Goal: Task Accomplishment & Management: Manage account settings

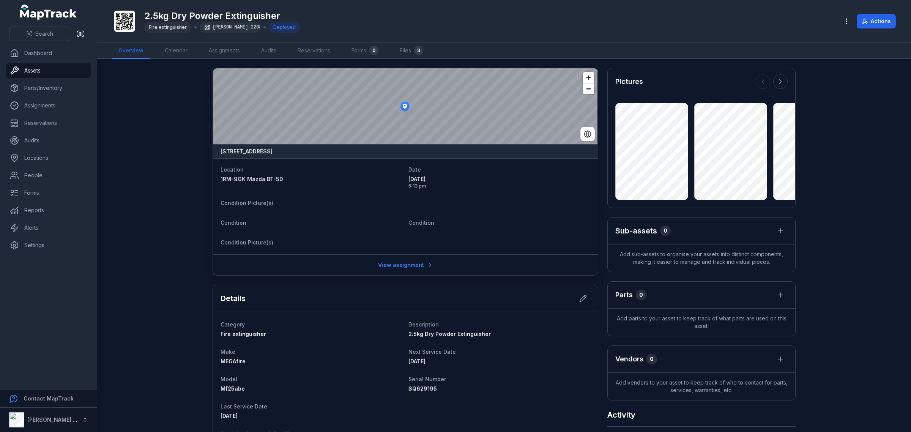
click at [449, 332] on span "2.5kg Dry Powder Extinguisher" at bounding box center [449, 334] width 82 height 6
click at [46, 32] on span "Search" at bounding box center [44, 34] width 18 height 8
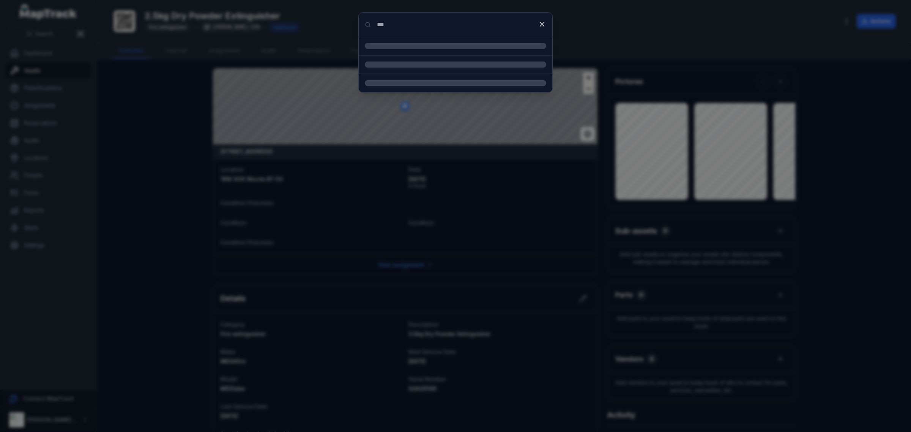
type input "***"
click at [398, 25] on input "***" at bounding box center [456, 25] width 194 height 24
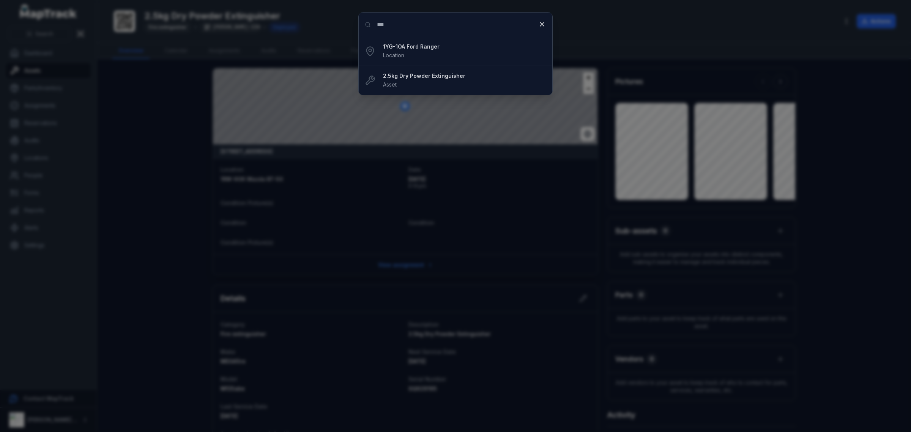
click at [405, 23] on input "***" at bounding box center [456, 25] width 194 height 24
drag, startPoint x: 421, startPoint y: 56, endPoint x: 421, endPoint y: 69, distance: 12.5
click at [421, 56] on div "1YG-1OA Ford Ranger Location" at bounding box center [464, 51] width 163 height 17
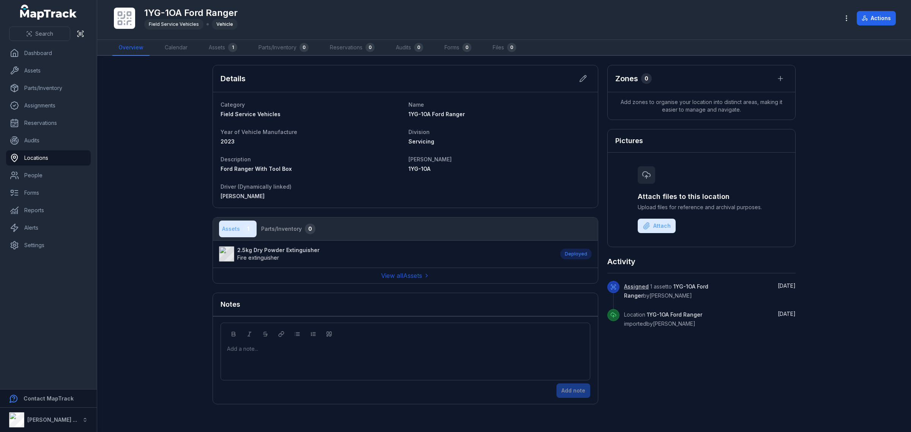
click at [275, 245] on li "2.5kg Dry Powder Extinguisher Fire extinguisher Deployed" at bounding box center [405, 253] width 385 height 27
click at [275, 249] on strong "2.5kg Dry Powder Extinguisher" at bounding box center [278, 250] width 82 height 8
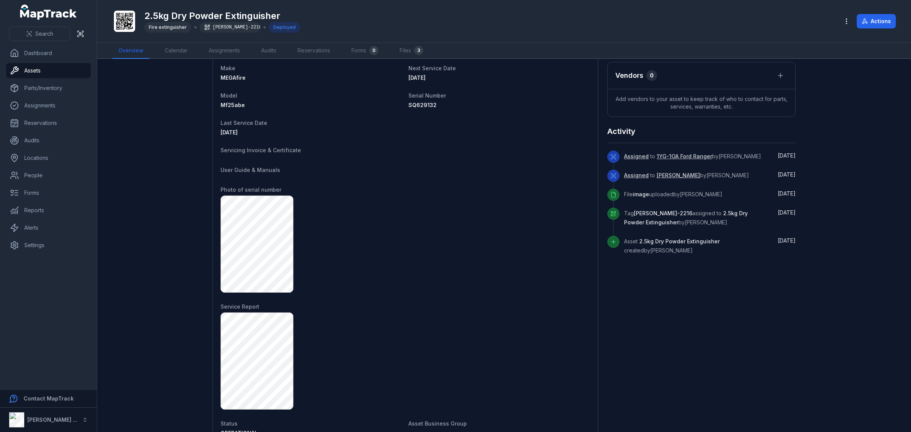
scroll to position [230, 0]
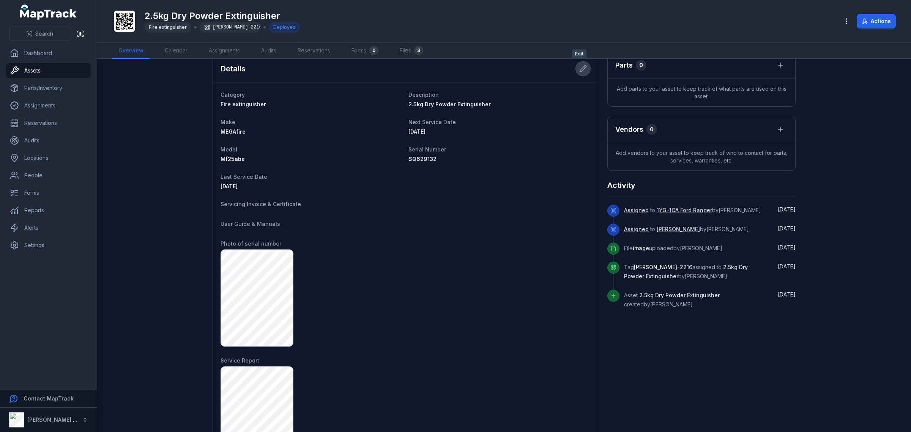
click at [576, 67] on button at bounding box center [583, 68] width 14 height 14
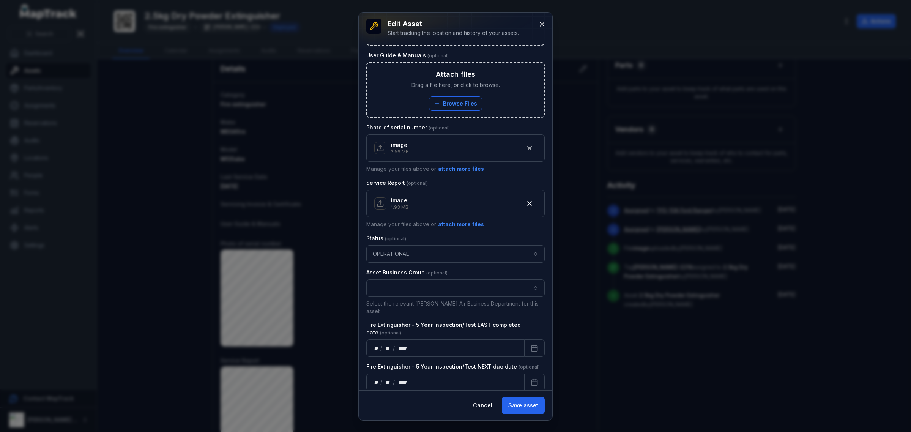
scroll to position [409, 0]
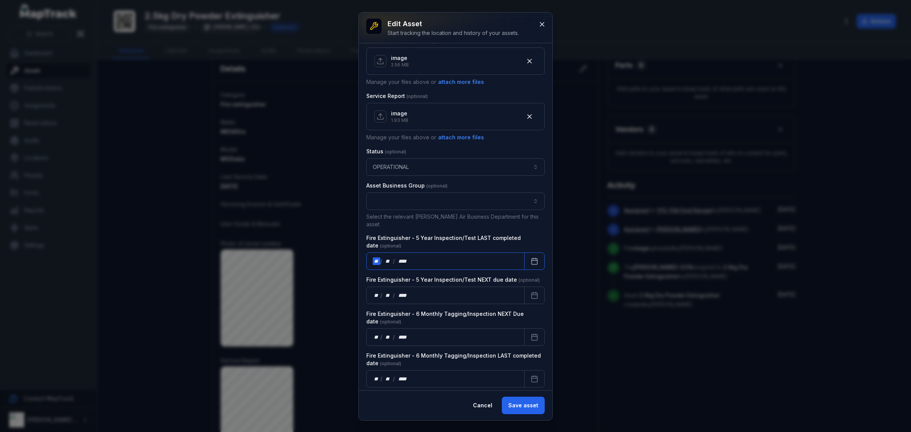
click at [422, 252] on div "** / ** / ****" at bounding box center [445, 260] width 158 height 17
click at [531, 257] on icon "Calendar" at bounding box center [535, 261] width 8 height 8
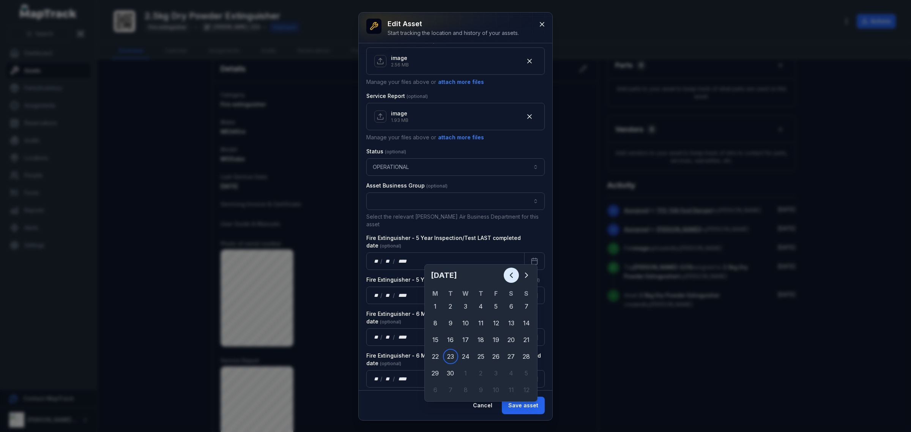
click at [511, 279] on icon "Previous" at bounding box center [511, 275] width 9 height 9
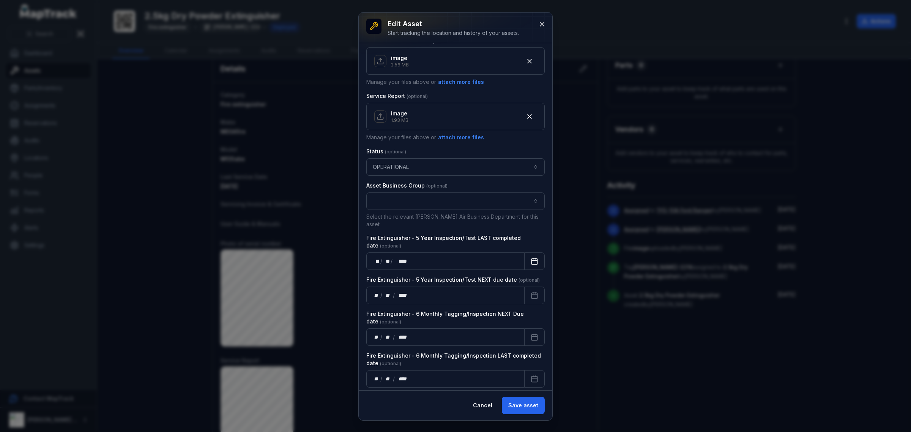
click at [524, 255] on button "Calendar" at bounding box center [534, 260] width 20 height 17
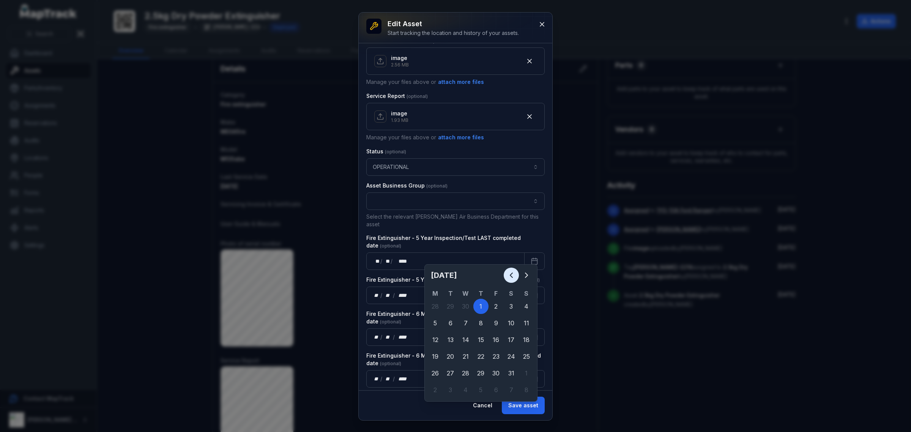
click at [505, 276] on button "Previous" at bounding box center [511, 275] width 15 height 15
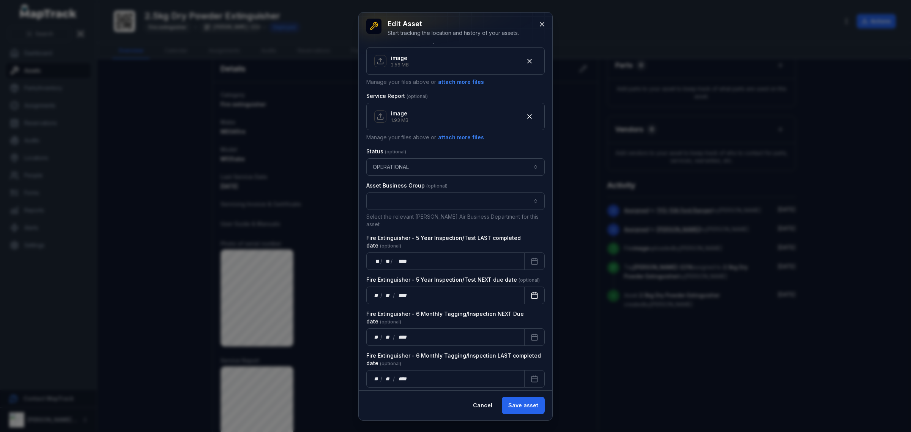
click at [531, 291] on icon "Calendar" at bounding box center [535, 295] width 8 height 8
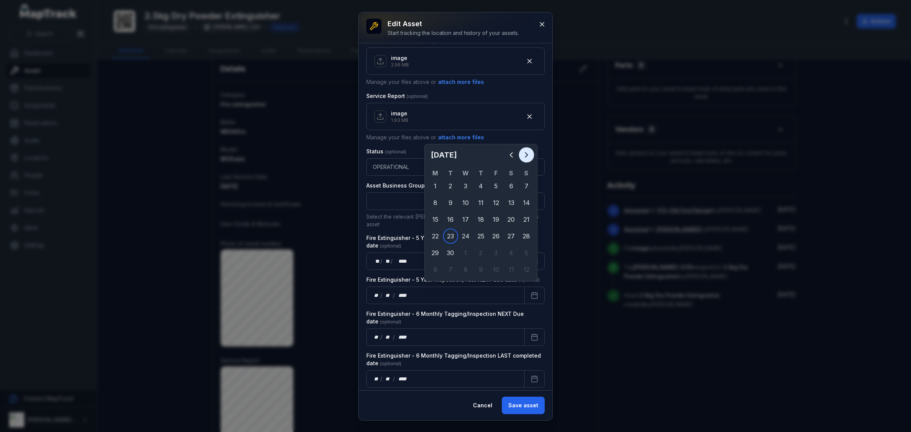
click at [526, 156] on icon "Next" at bounding box center [526, 154] width 9 height 9
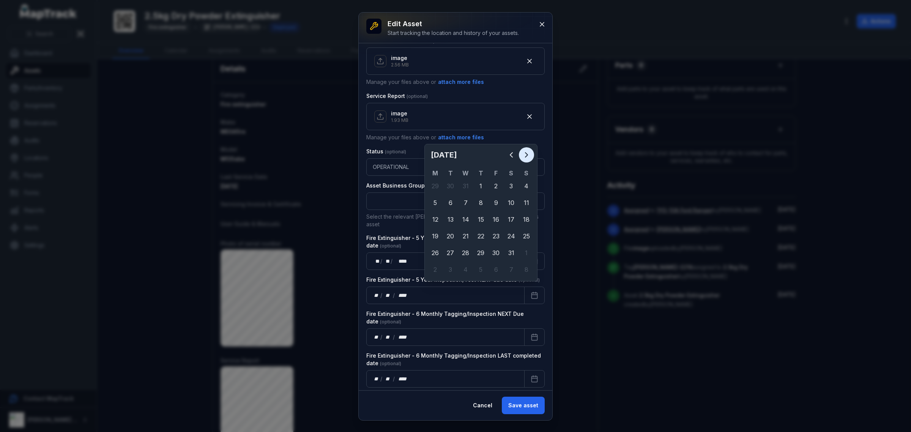
click at [526, 156] on icon "Next" at bounding box center [526, 154] width 9 height 9
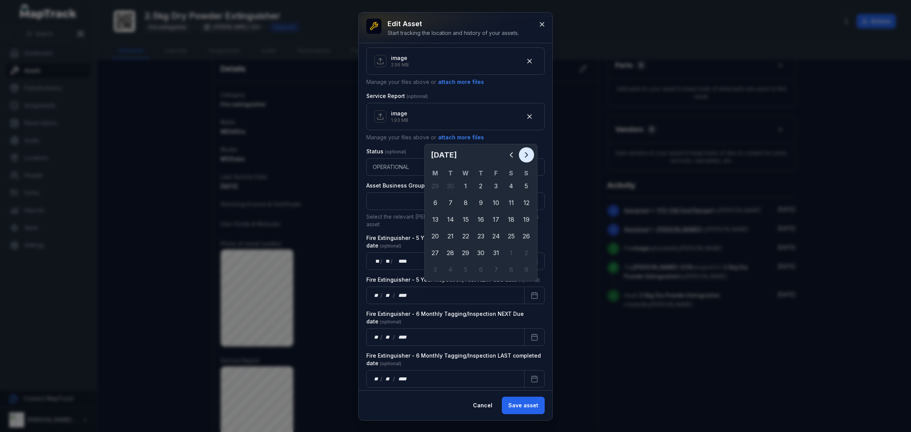
click at [526, 156] on icon "Next" at bounding box center [526, 154] width 9 height 9
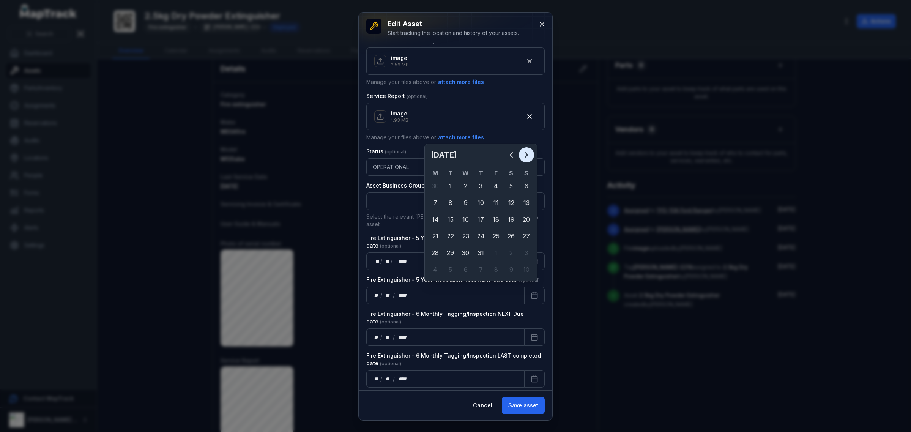
click at [526, 156] on icon "Next" at bounding box center [526, 154] width 9 height 9
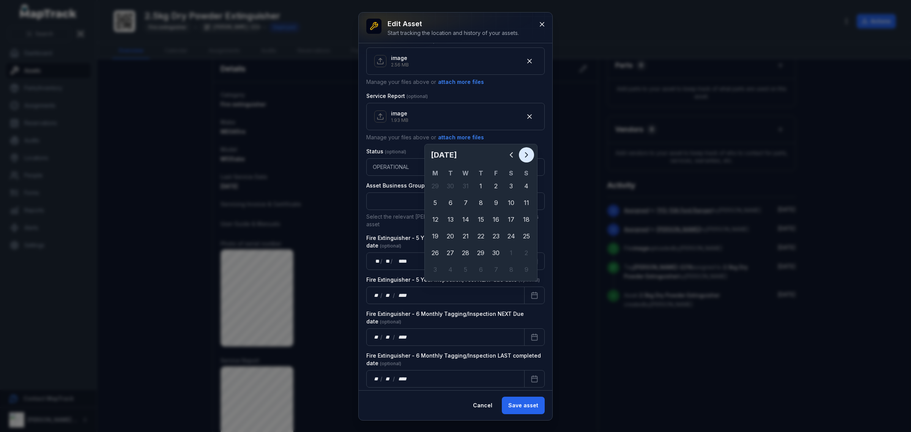
click at [526, 156] on icon "Next" at bounding box center [526, 154] width 9 height 9
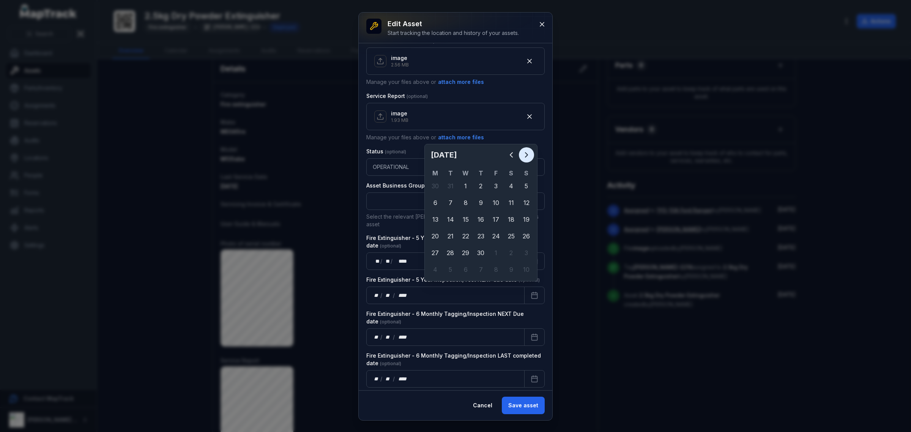
click at [526, 156] on icon "Next" at bounding box center [526, 154] width 9 height 9
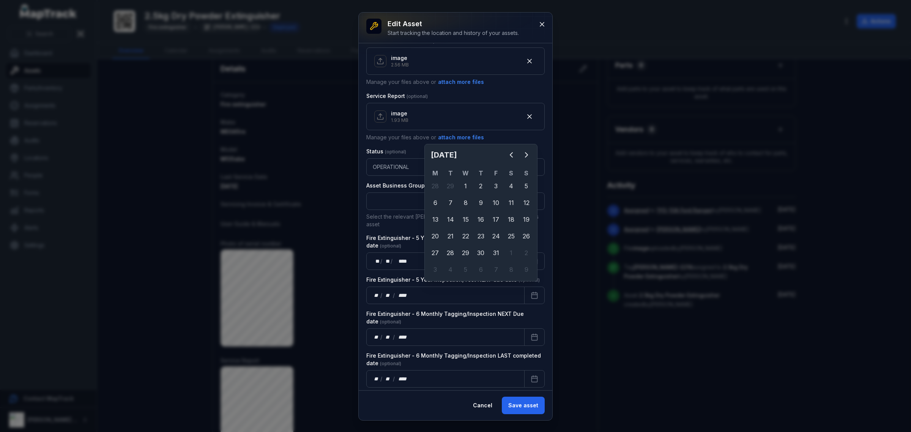
click at [504, 246] on div "1" at bounding box center [511, 252] width 15 height 15
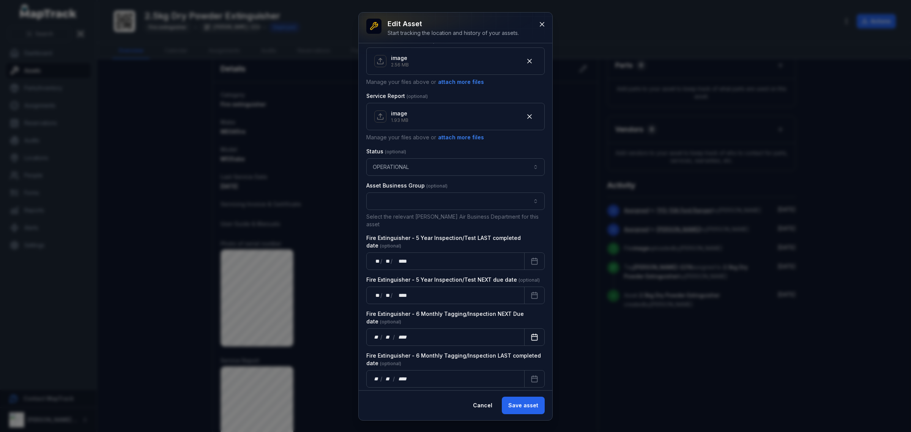
click at [531, 335] on icon "Calendar" at bounding box center [535, 337] width 8 height 8
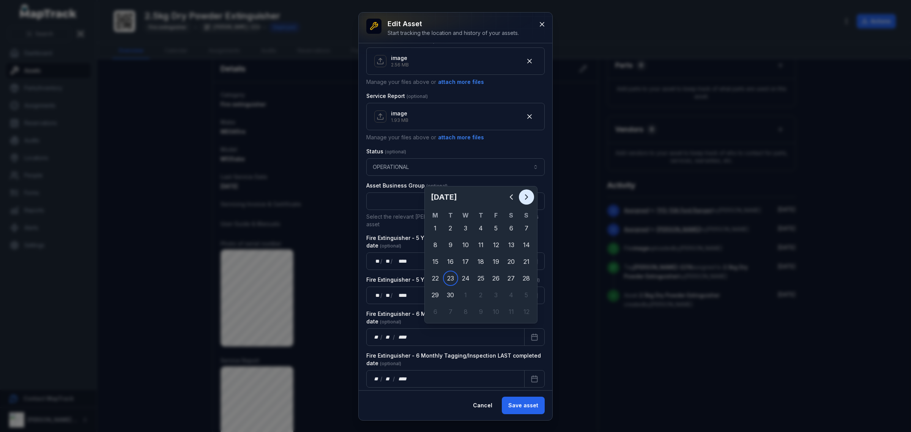
click at [524, 201] on icon "Next" at bounding box center [526, 196] width 9 height 9
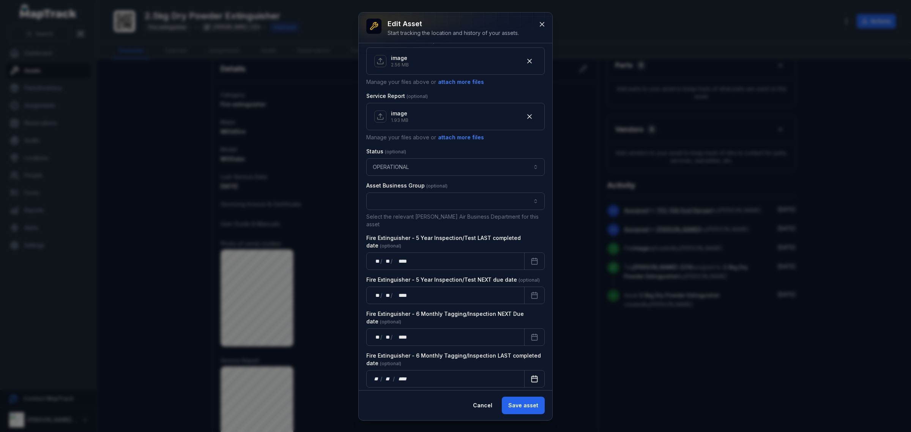
click at [527, 370] on button "Calendar" at bounding box center [534, 378] width 20 height 17
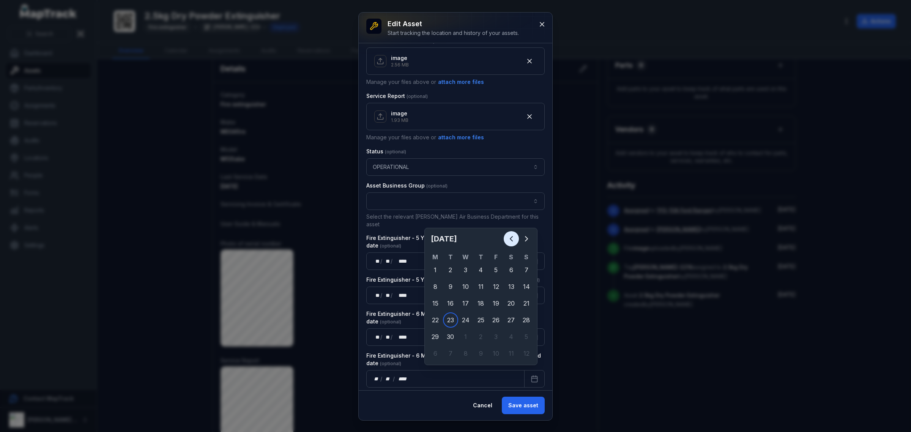
click at [507, 234] on icon "Previous" at bounding box center [511, 238] width 9 height 9
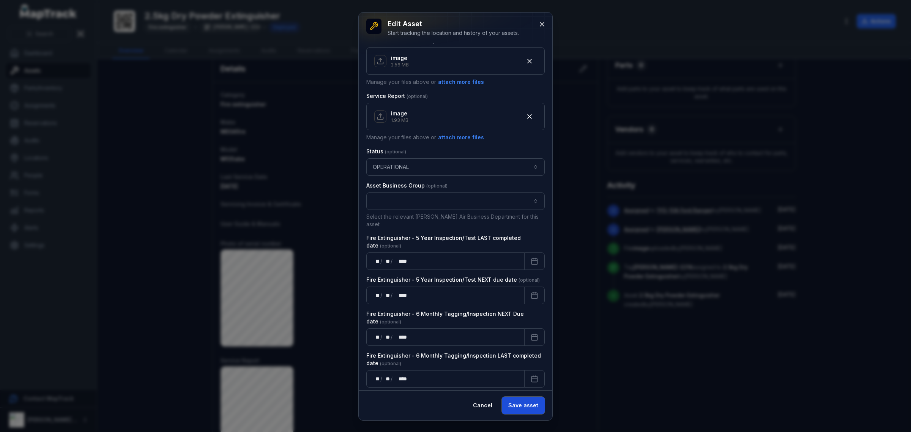
click at [529, 407] on button "Save asset" at bounding box center [523, 405] width 43 height 17
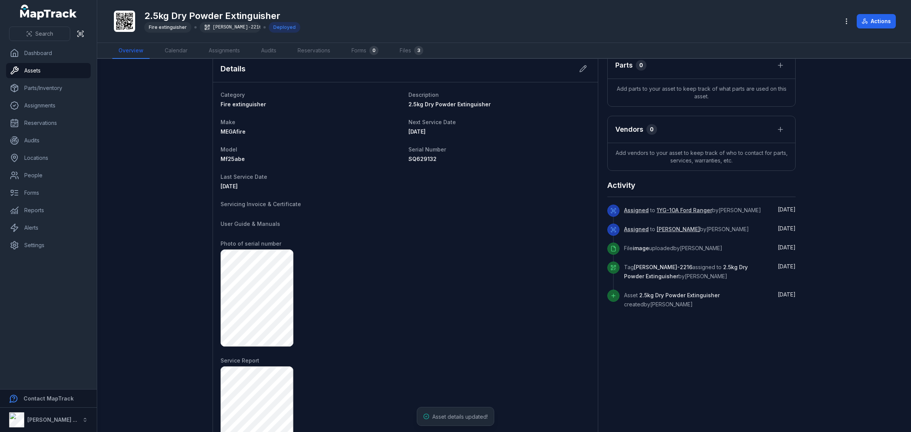
click at [533, 368] on div at bounding box center [405, 414] width 370 height 97
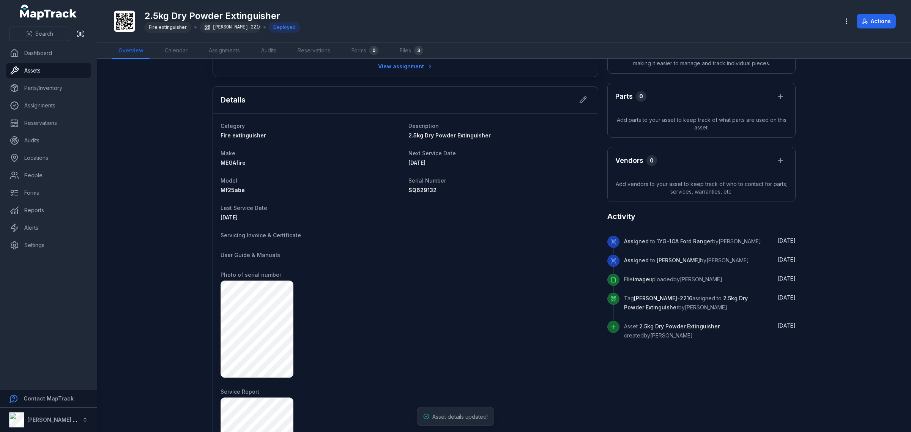
scroll to position [135, 0]
